Goal: Check status: Check status

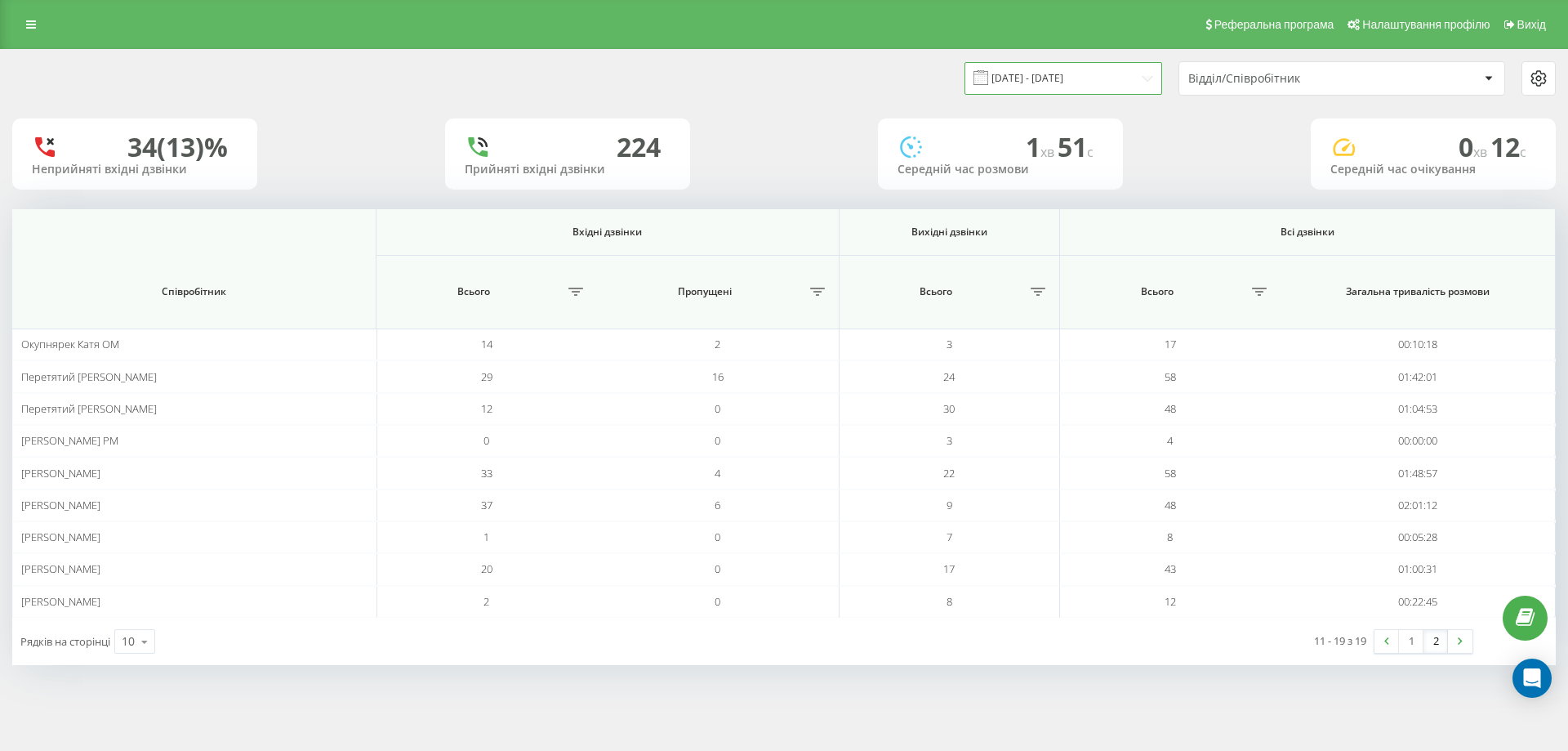
click at [1071, 79] on input "[DATE] - [DATE]" at bounding box center [1063, 78] width 198 height 32
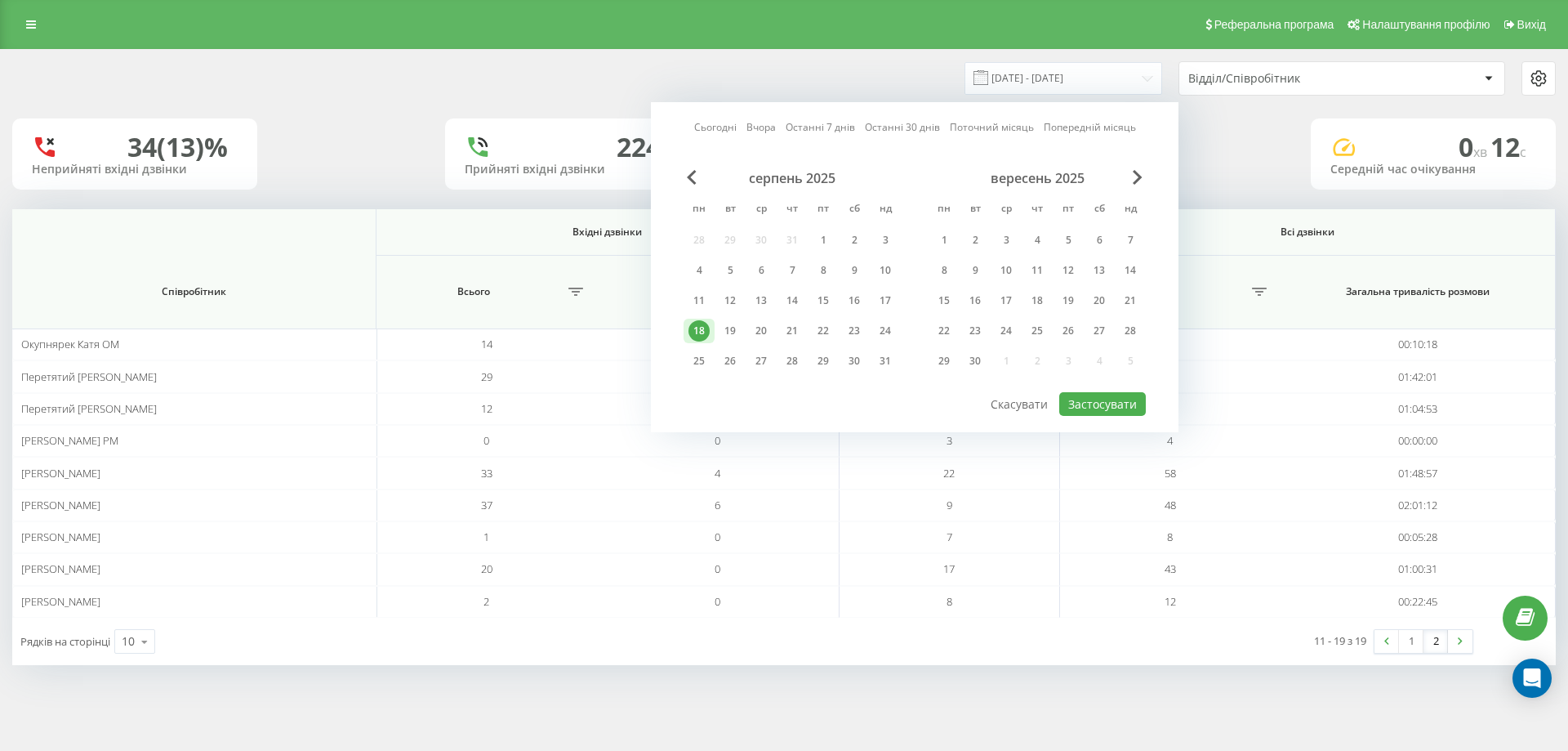
click at [733, 127] on link "Сьогодні" at bounding box center [715, 127] width 42 height 16
click at [1124, 405] on button "Застосувати" at bounding box center [1103, 403] width 86 height 23
type input "[DATE] - [DATE]"
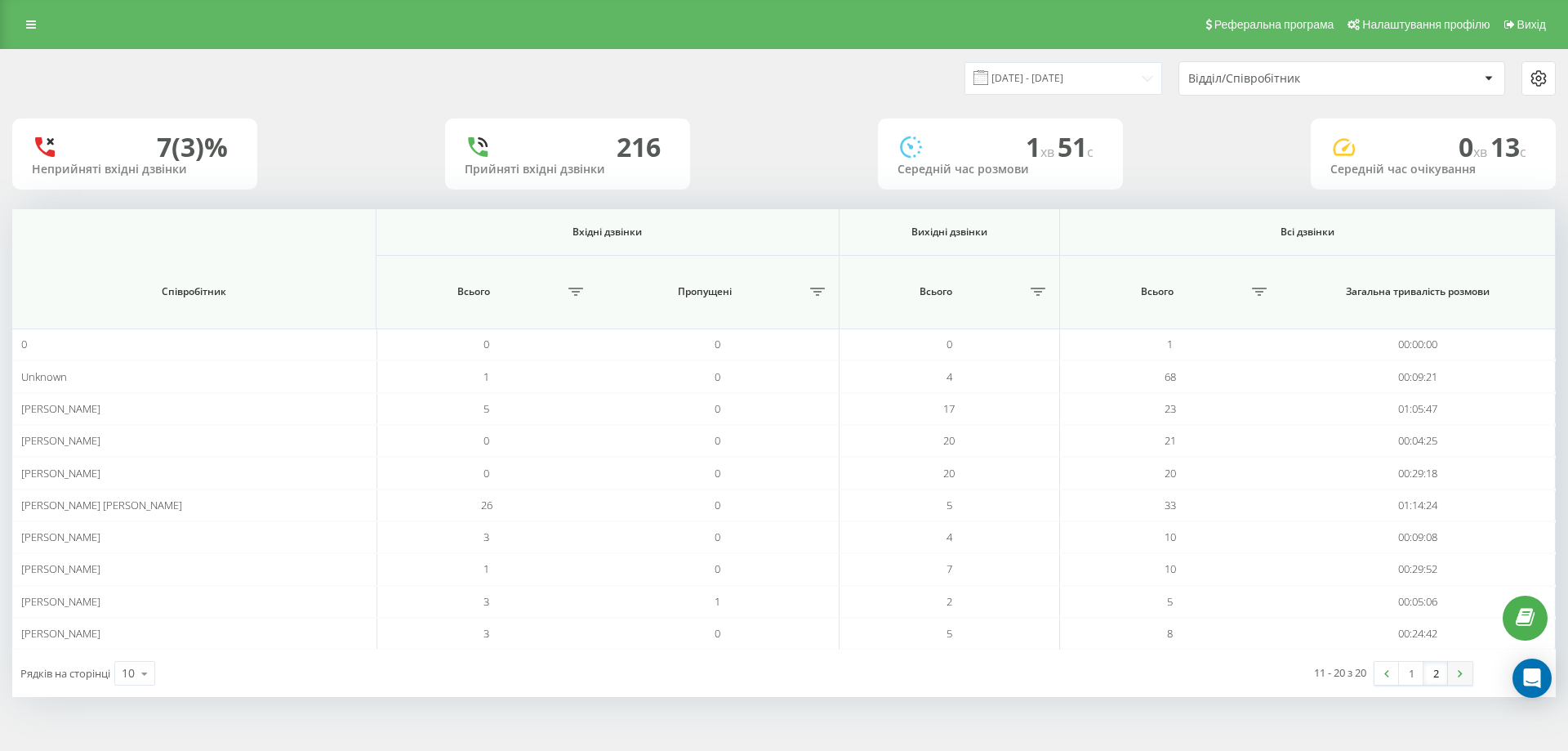
click at [1449, 673] on link at bounding box center [1460, 673] width 24 height 22
click at [1454, 673] on link at bounding box center [1460, 673] width 24 height 22
click at [1393, 674] on link at bounding box center [1386, 673] width 24 height 22
click at [1451, 676] on link at bounding box center [1460, 673] width 24 height 22
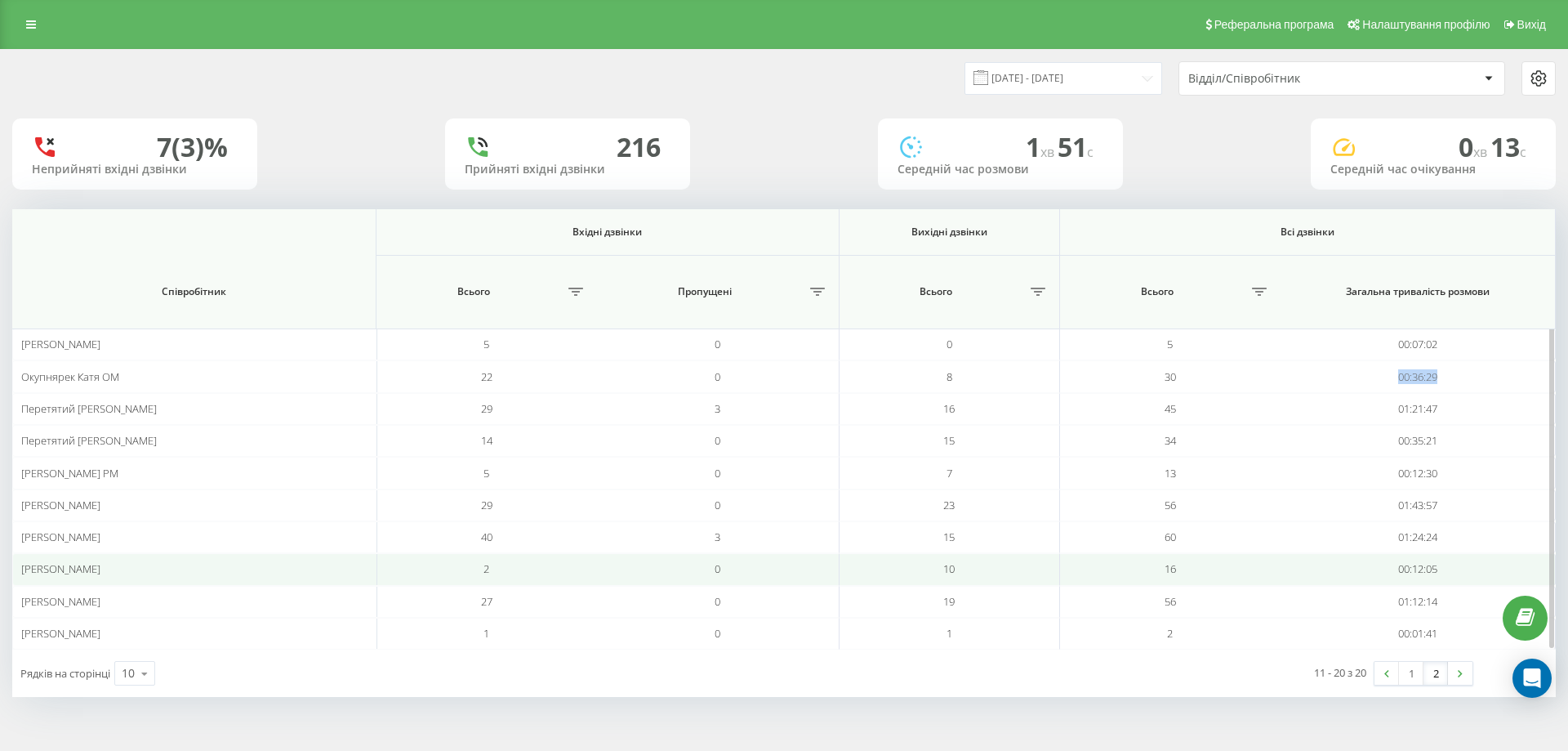
drag, startPoint x: 1468, startPoint y: 379, endPoint x: 1192, endPoint y: 565, distance: 332.8
click at [1374, 378] on td "00:36:29" at bounding box center [1418, 376] width 276 height 32
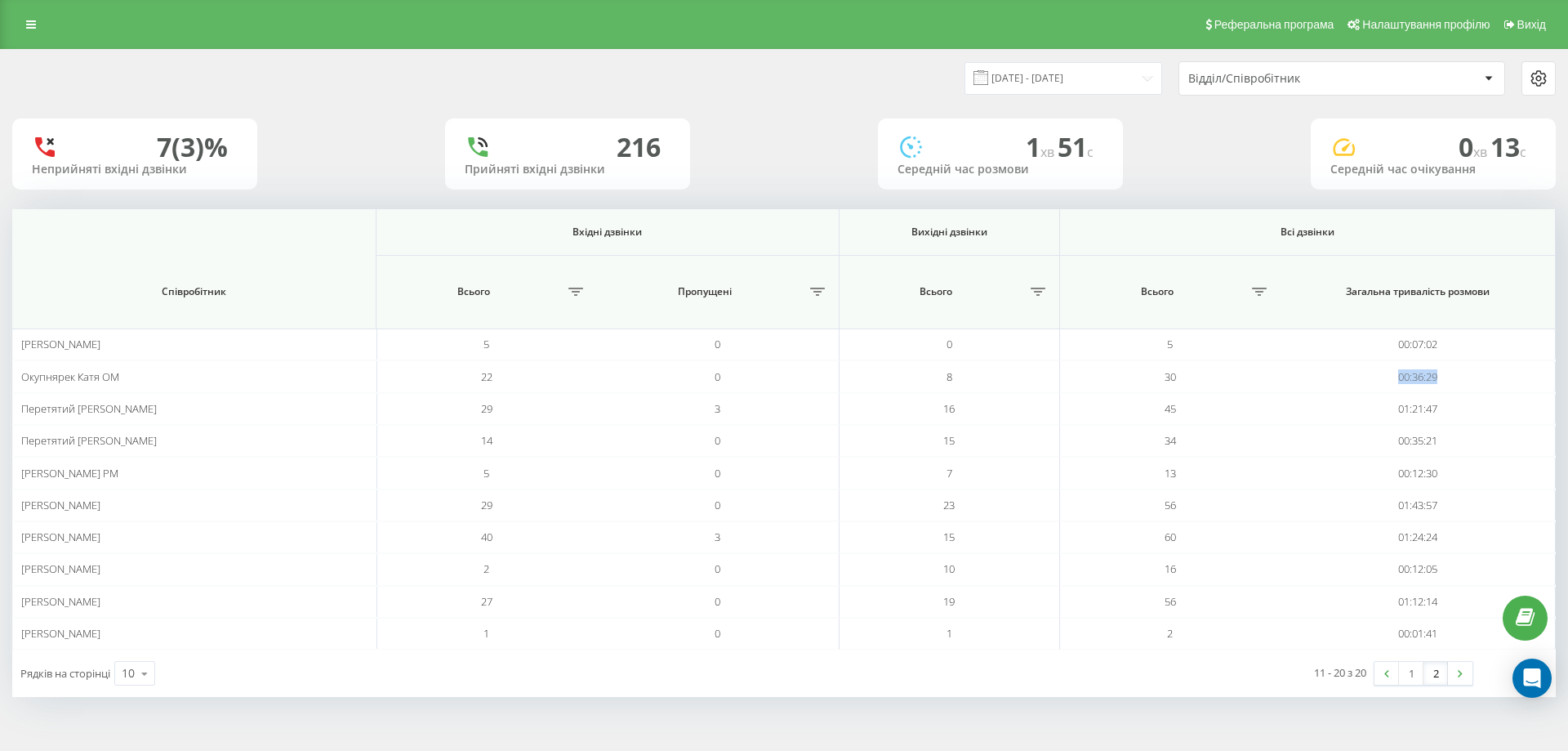
copy td "00:36:29"
